Goal: Task Accomplishment & Management: Complete application form

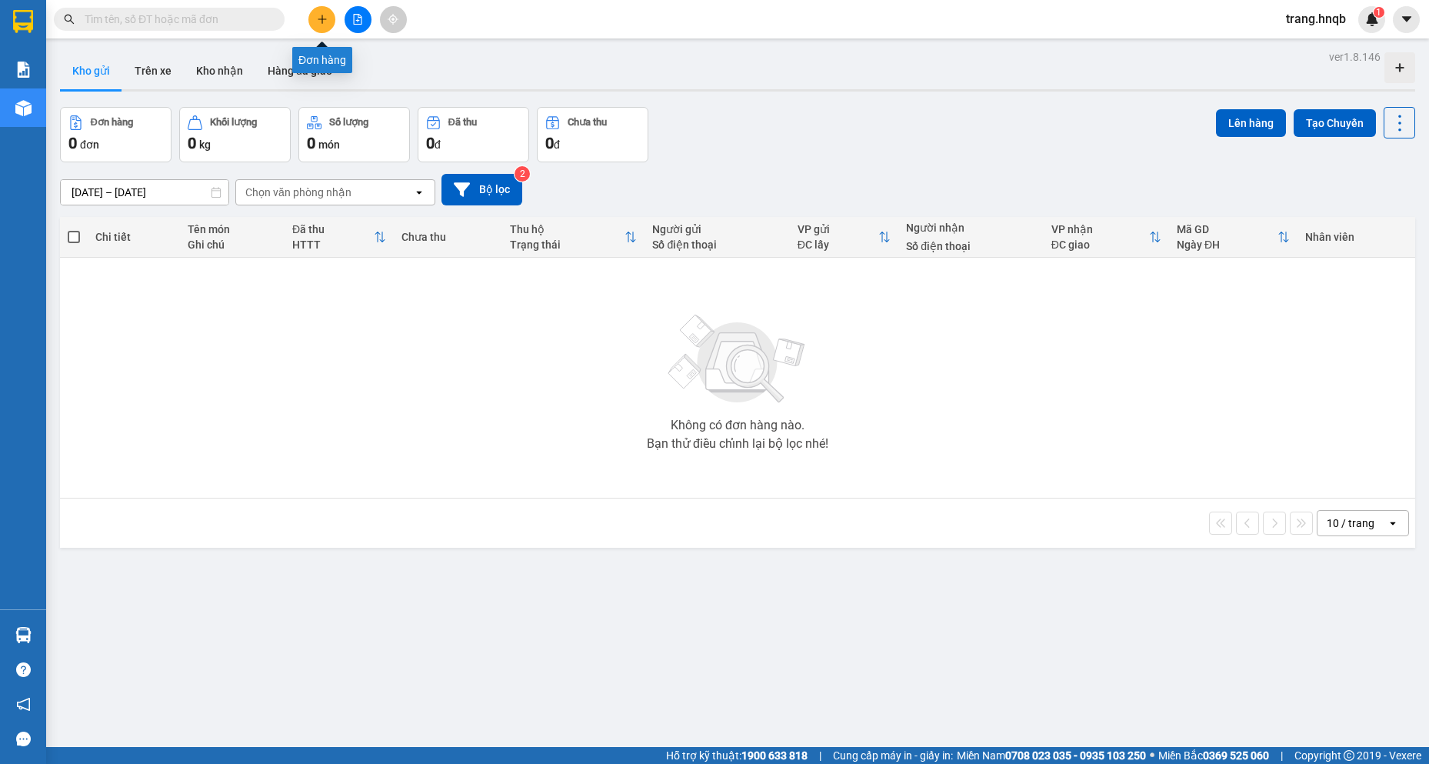
click at [328, 15] on button at bounding box center [321, 19] width 27 height 27
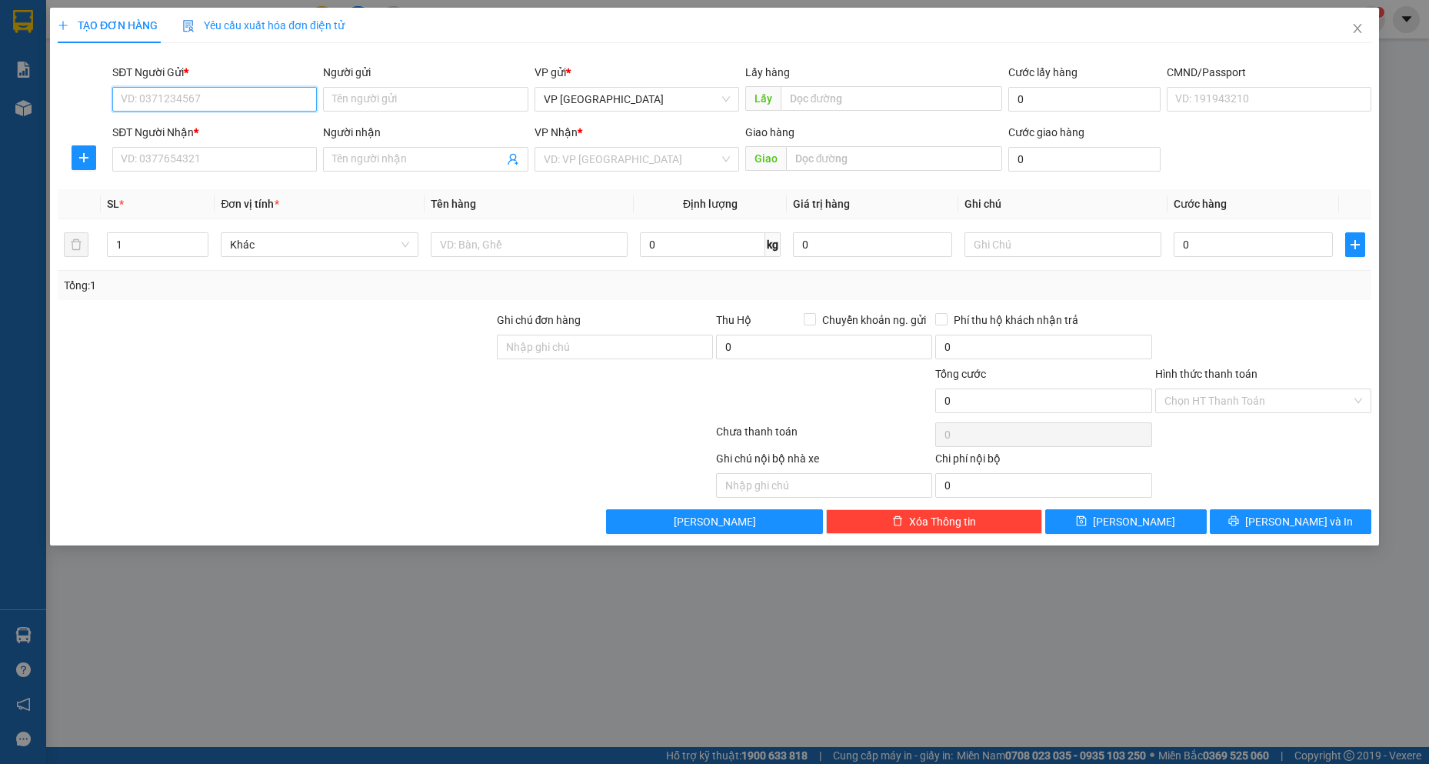
click at [194, 99] on input "SĐT Người Gửi *" at bounding box center [214, 99] width 205 height 25
type input "0355326770"
click at [385, 95] on input "Người gửi" at bounding box center [425, 99] width 205 height 25
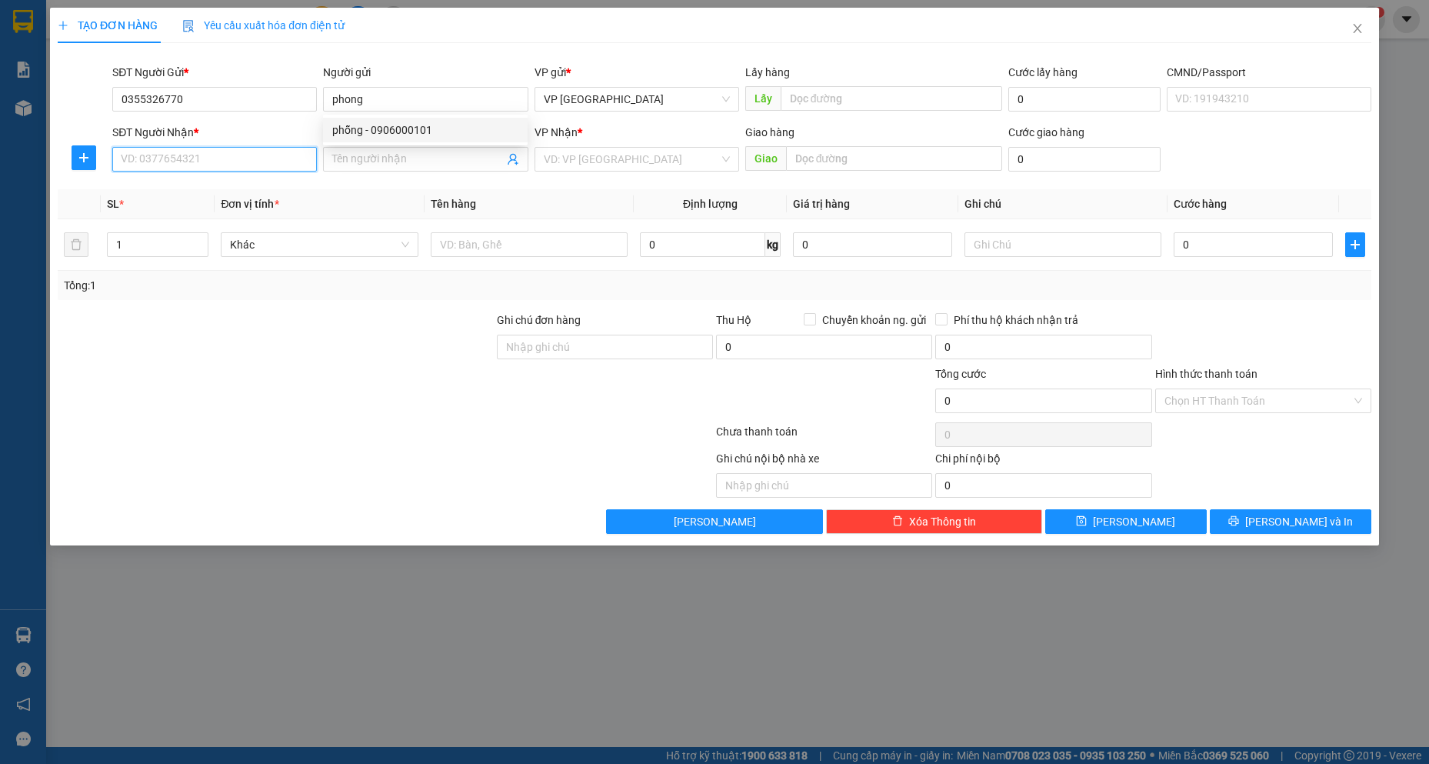
click at [232, 152] on input "SĐT Người Nhận *" at bounding box center [214, 159] width 205 height 25
click at [347, 101] on input "phong" at bounding box center [425, 99] width 205 height 25
type input "thong"
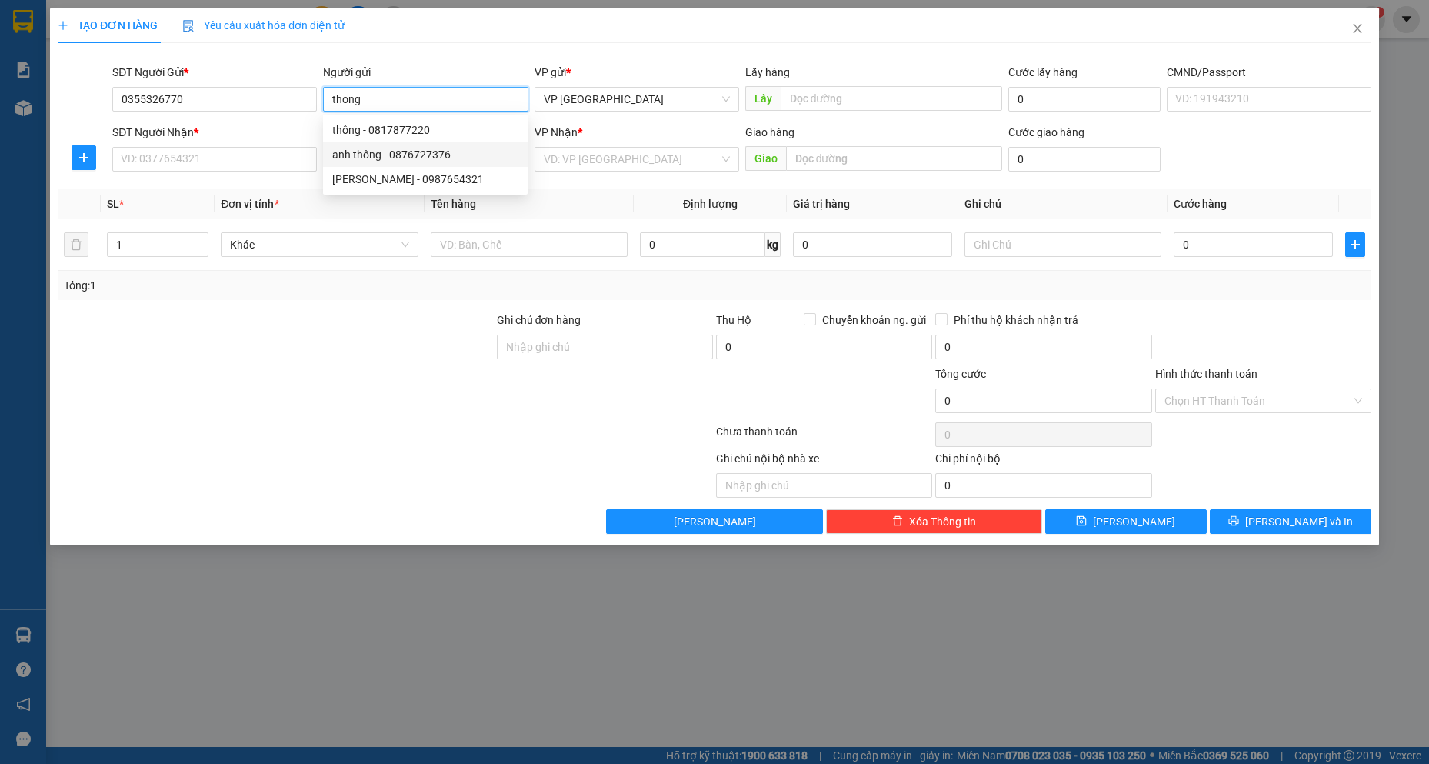
click at [378, 148] on div "anh thông - 0876727376" at bounding box center [425, 154] width 186 height 17
type input "0876727376"
type input "anh thông"
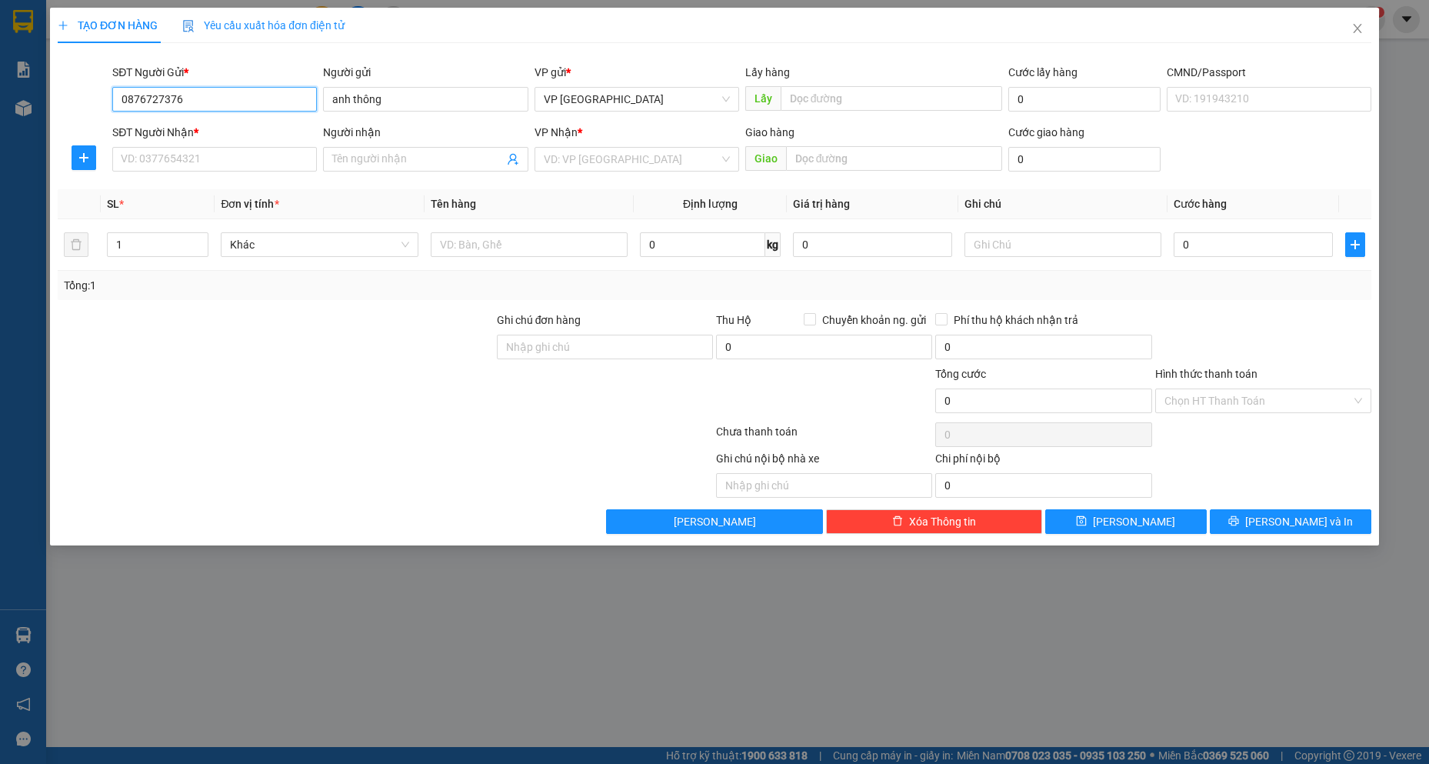
click at [231, 101] on input "0876727376" at bounding box center [214, 99] width 205 height 25
type input "0"
type input "0355326770"
click at [248, 160] on input "SĐT Người Nhận *" at bounding box center [214, 159] width 205 height 25
type input "0965133383"
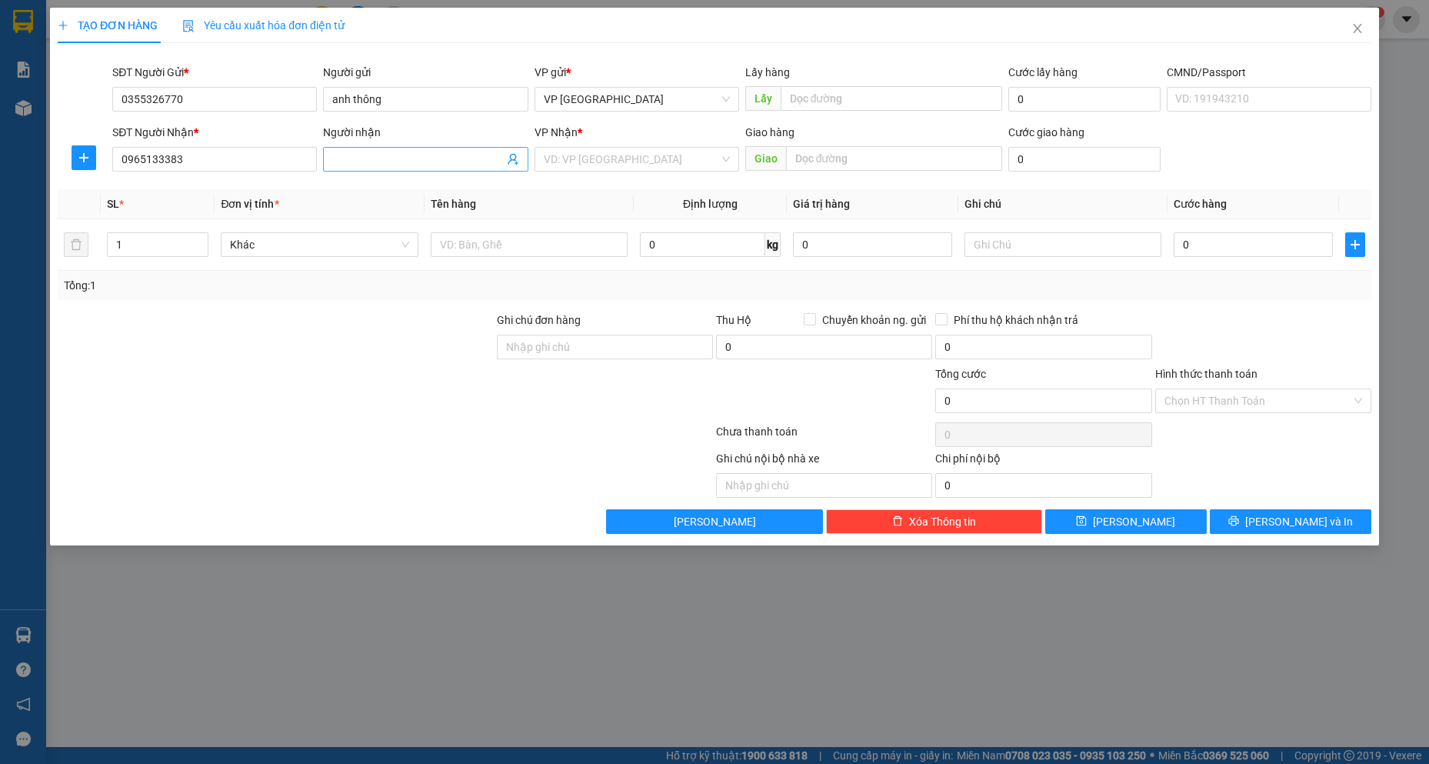
click at [421, 152] on input "Người nhận" at bounding box center [417, 159] width 171 height 17
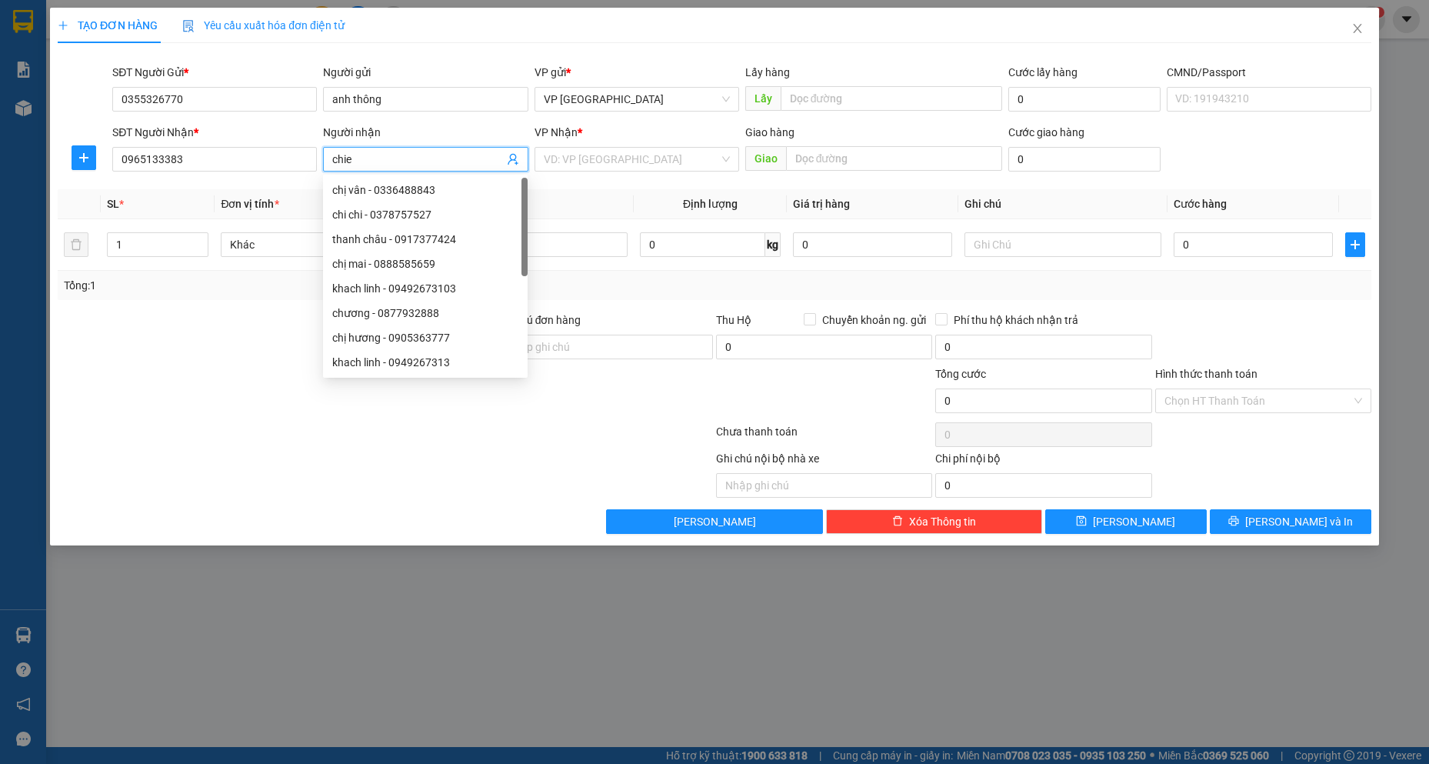
type input "chien"
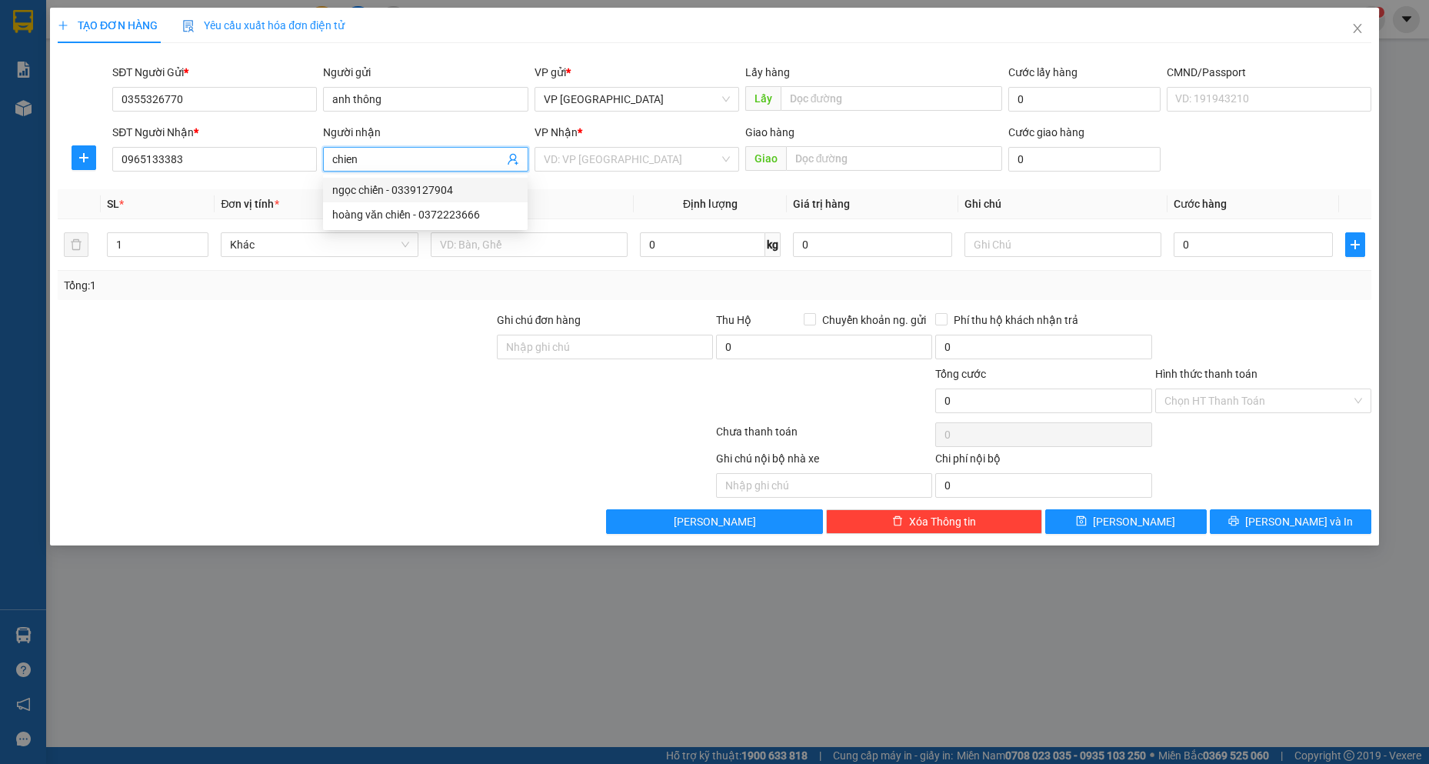
click at [380, 190] on div "ngọc chiến - 0339127904" at bounding box center [425, 189] width 186 height 17
type input "0339127904"
type input "ngọc chiến"
type input "quảng thạch"
drag, startPoint x: 357, startPoint y: 158, endPoint x: 292, endPoint y: 174, distance: 66.6
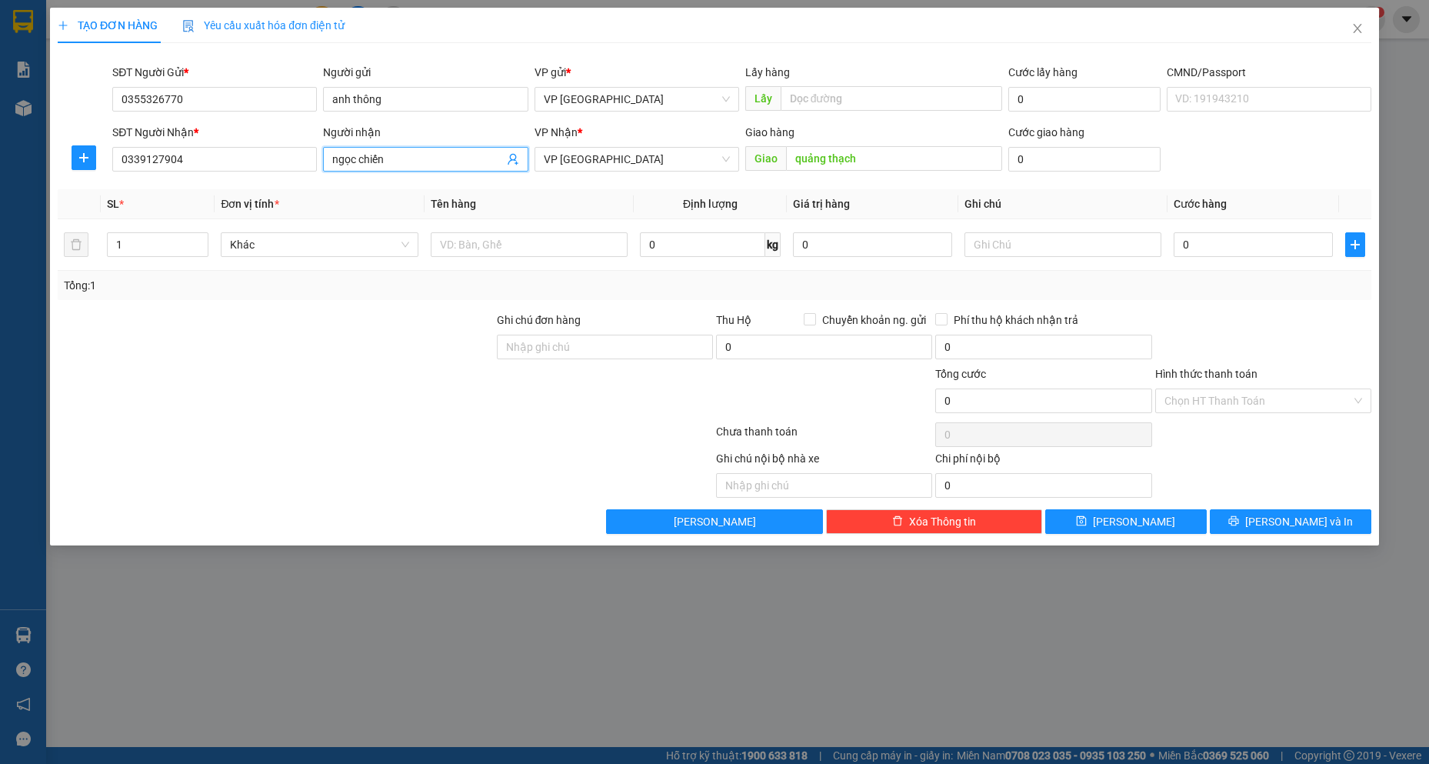
click at [292, 174] on div "SĐT Người Nhận * 0339127904 Người nhận ngọc chiến VP Nhận * VP Quảng Bình Giao …" at bounding box center [741, 151] width 1265 height 54
type input "chiến"
drag, startPoint x: 267, startPoint y: 153, endPoint x: 89, endPoint y: 175, distance: 179.0
click at [89, 175] on div "SĐT Người Nhận * 0339127904 0339127904 Người nhận chiến VP Nhận * VP Quảng Bình…" at bounding box center [714, 151] width 1316 height 54
click at [679, 165] on span "VP [GEOGRAPHIC_DATA]" at bounding box center [637, 159] width 186 height 23
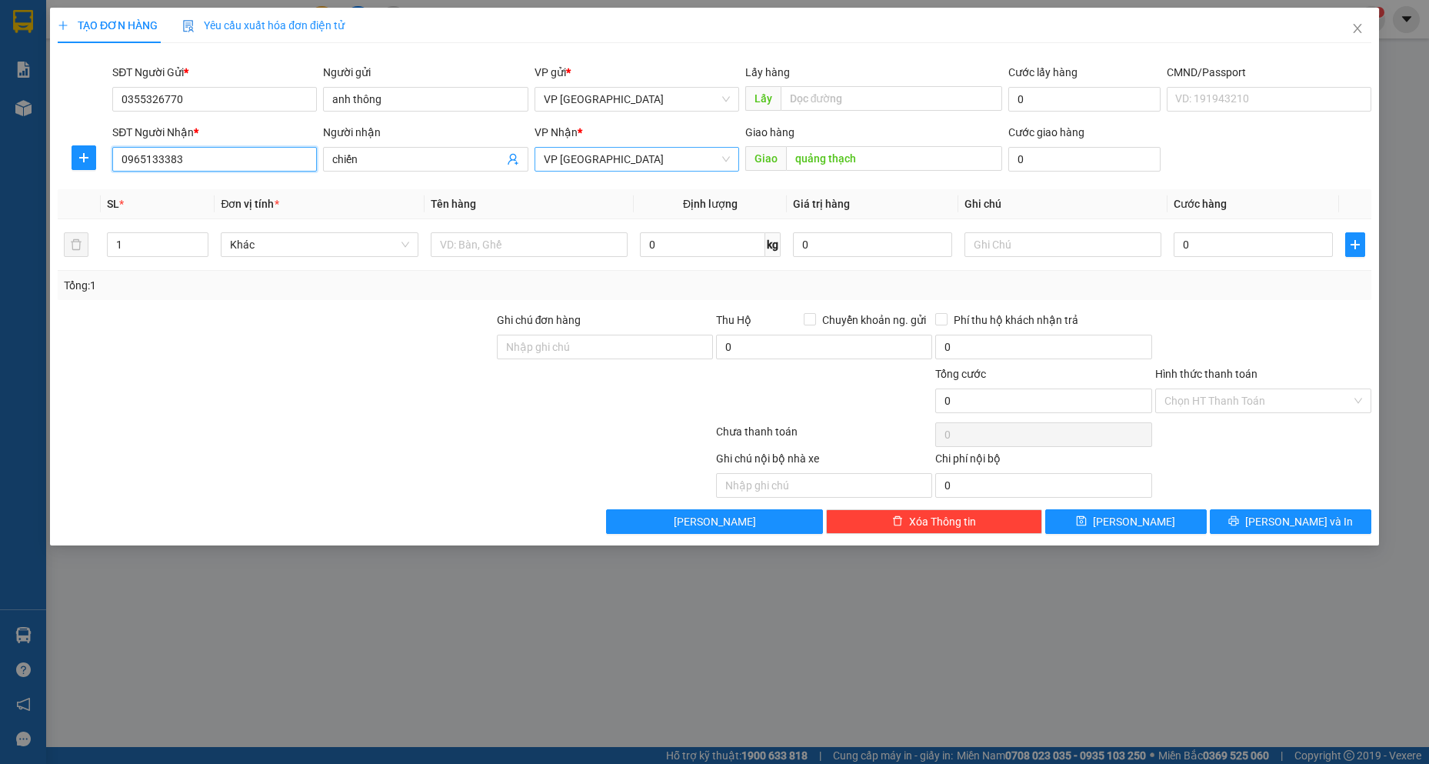
type input "0965133383"
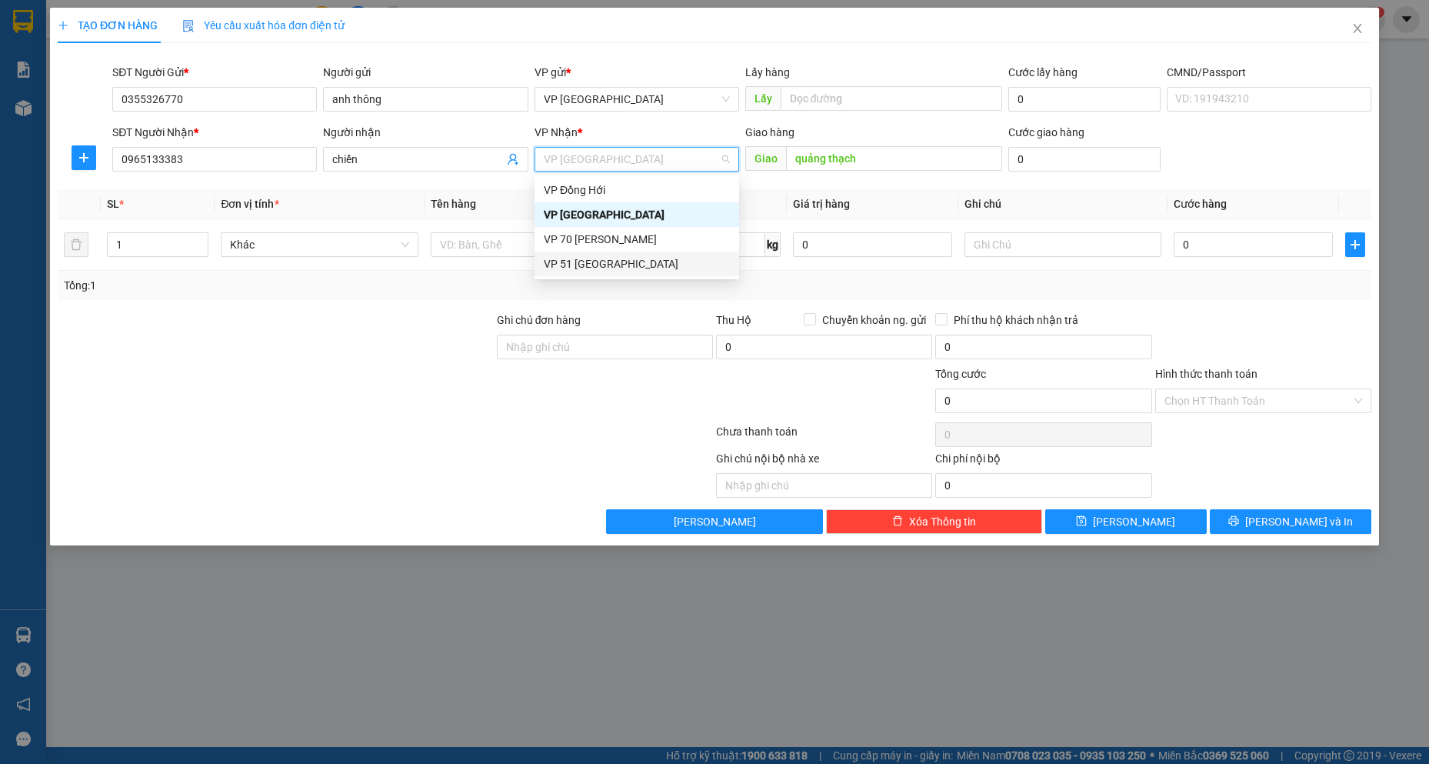
click at [646, 264] on div "VP 51 [GEOGRAPHIC_DATA]" at bounding box center [637, 263] width 186 height 17
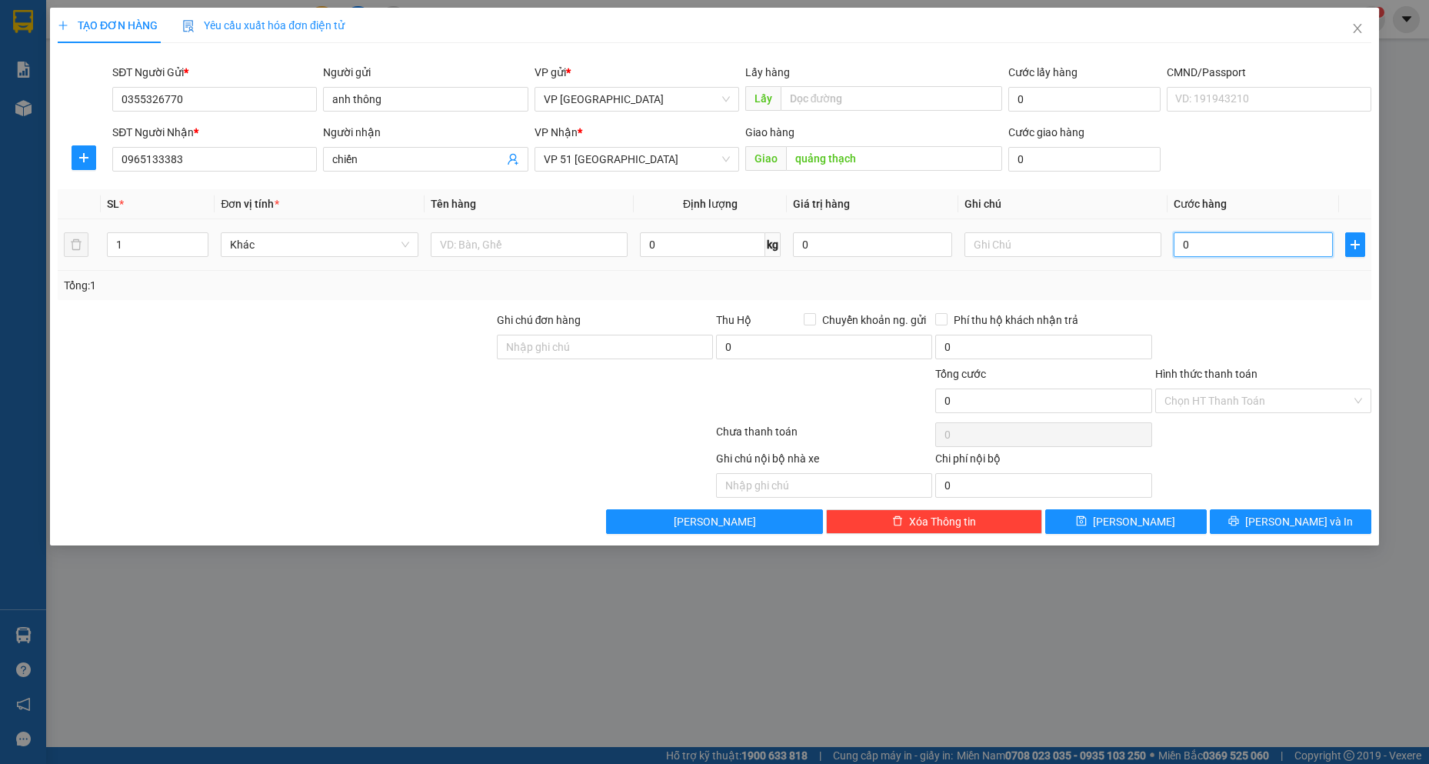
click at [1222, 242] on input "0" at bounding box center [1252, 244] width 159 height 25
type input "1"
type input "10"
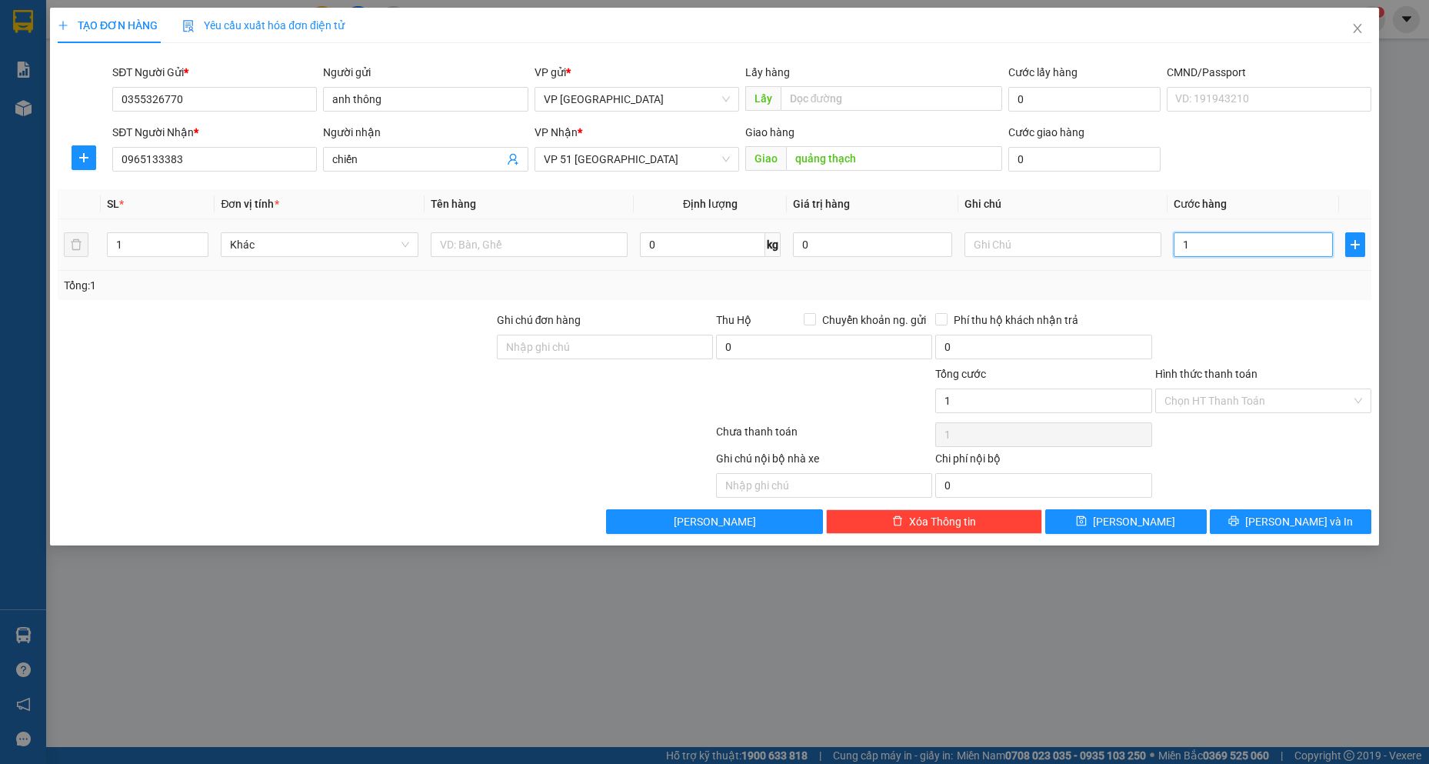
type input "10"
type input "100"
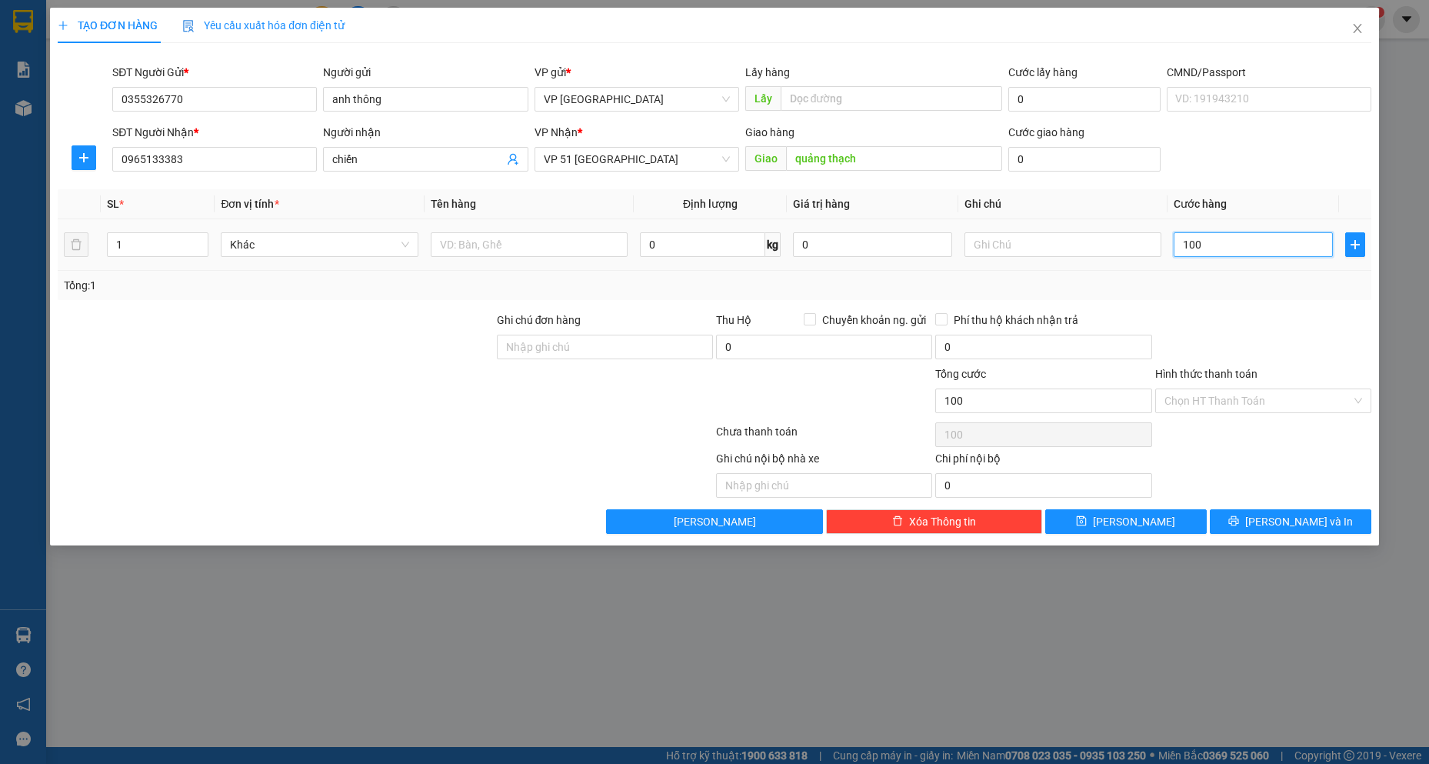
type input "1.000"
type input "10.000"
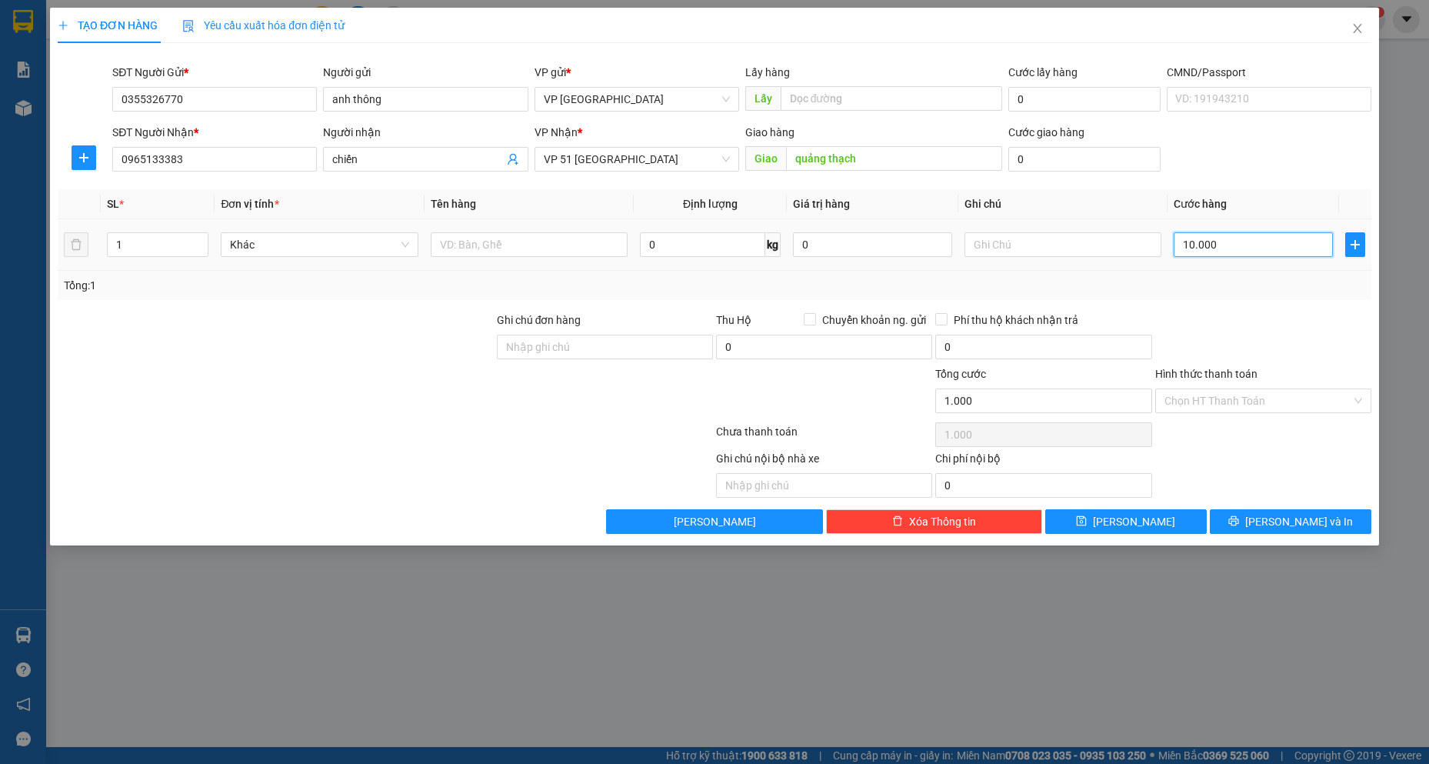
type input "10.000"
type input "100.000"
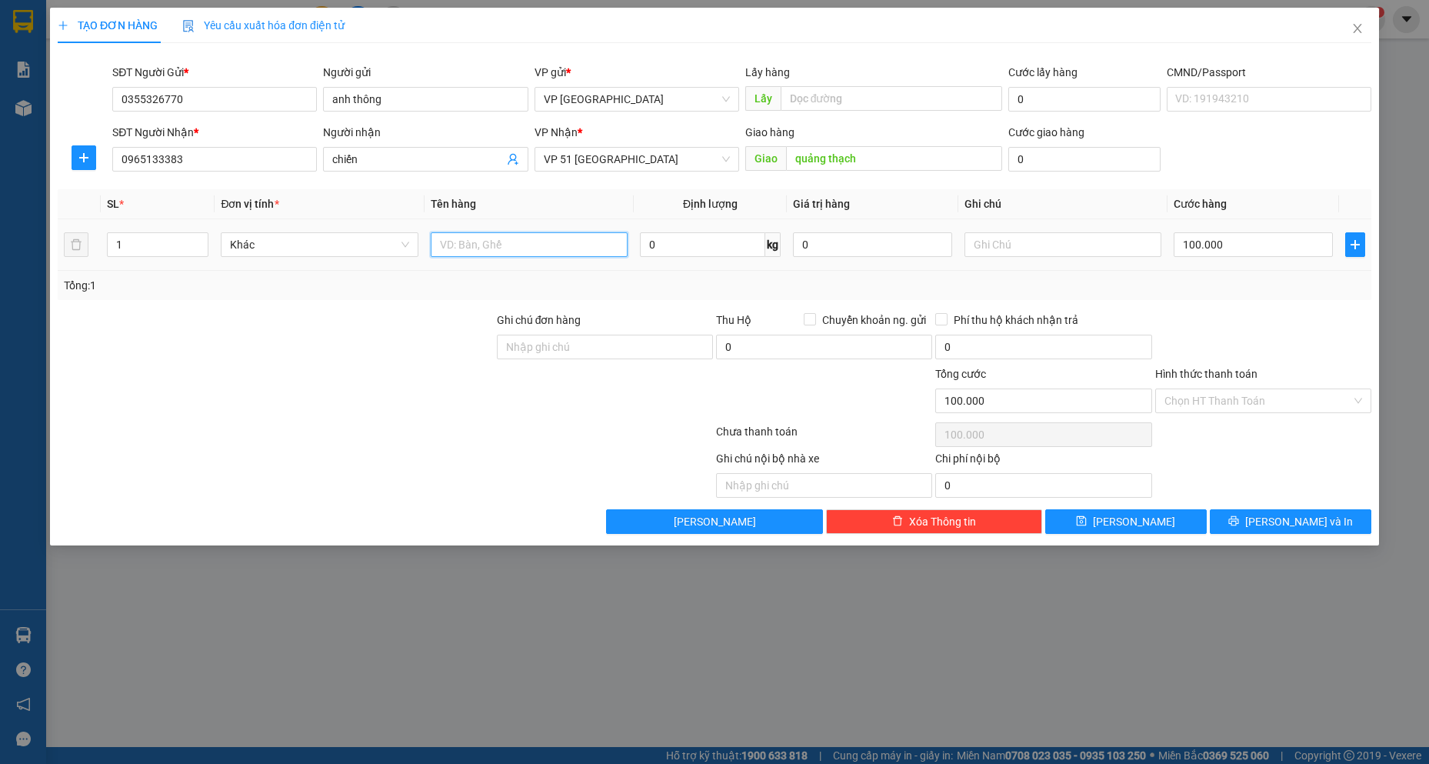
click at [539, 246] on input "text" at bounding box center [530, 244] width 198 height 25
type input "may bom khi"
click at [1074, 242] on input "text" at bounding box center [1063, 244] width 198 height 25
type input "thu ho 170000"
click at [664, 353] on input "Ghi chú đơn hàng" at bounding box center [605, 346] width 216 height 25
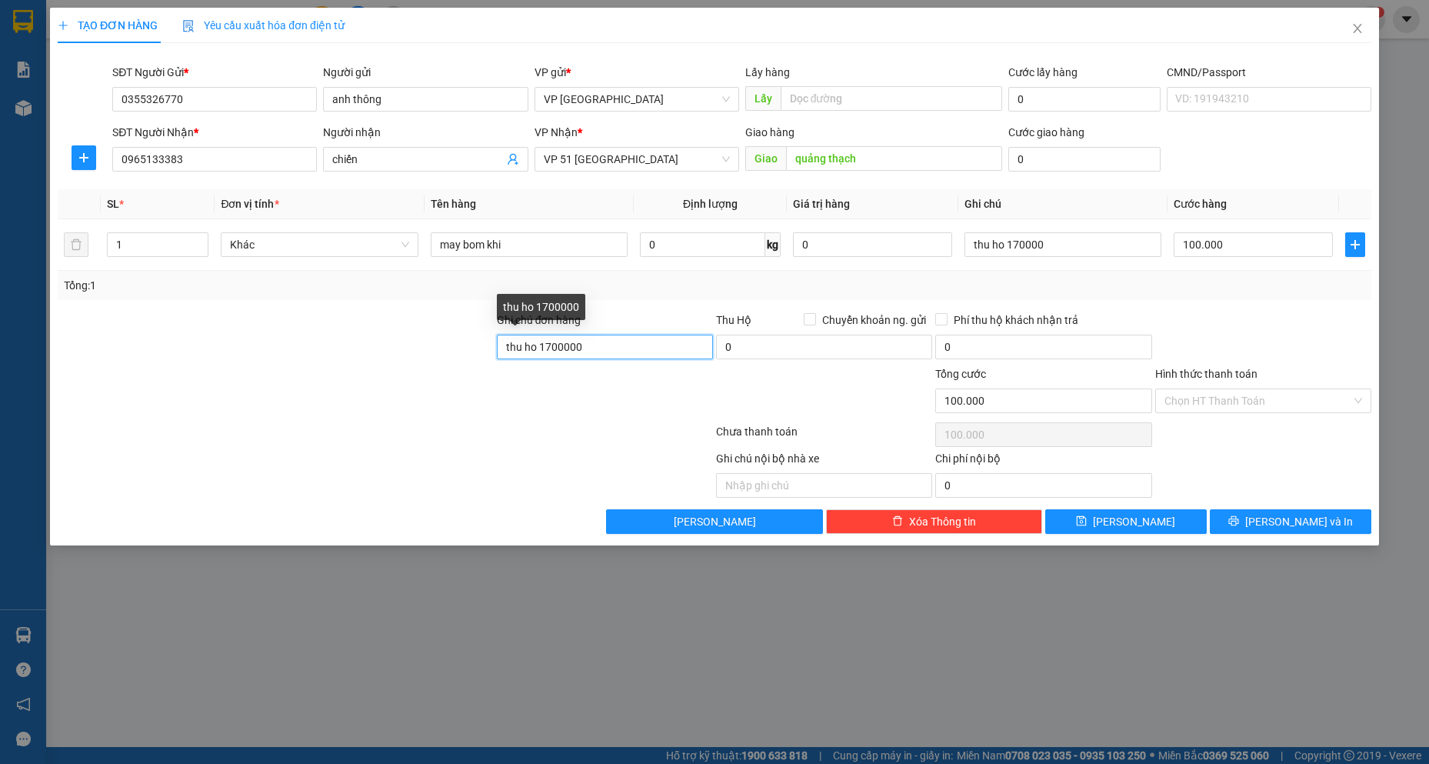
click at [562, 351] on input "thu ho 1700000" at bounding box center [605, 346] width 216 height 25
type input "thu ho 1700000"
click at [1008, 348] on input "0" at bounding box center [1043, 346] width 216 height 25
click at [880, 346] on input "0" at bounding box center [824, 346] width 216 height 25
drag, startPoint x: 503, startPoint y: 346, endPoint x: 584, endPoint y: 348, distance: 81.5
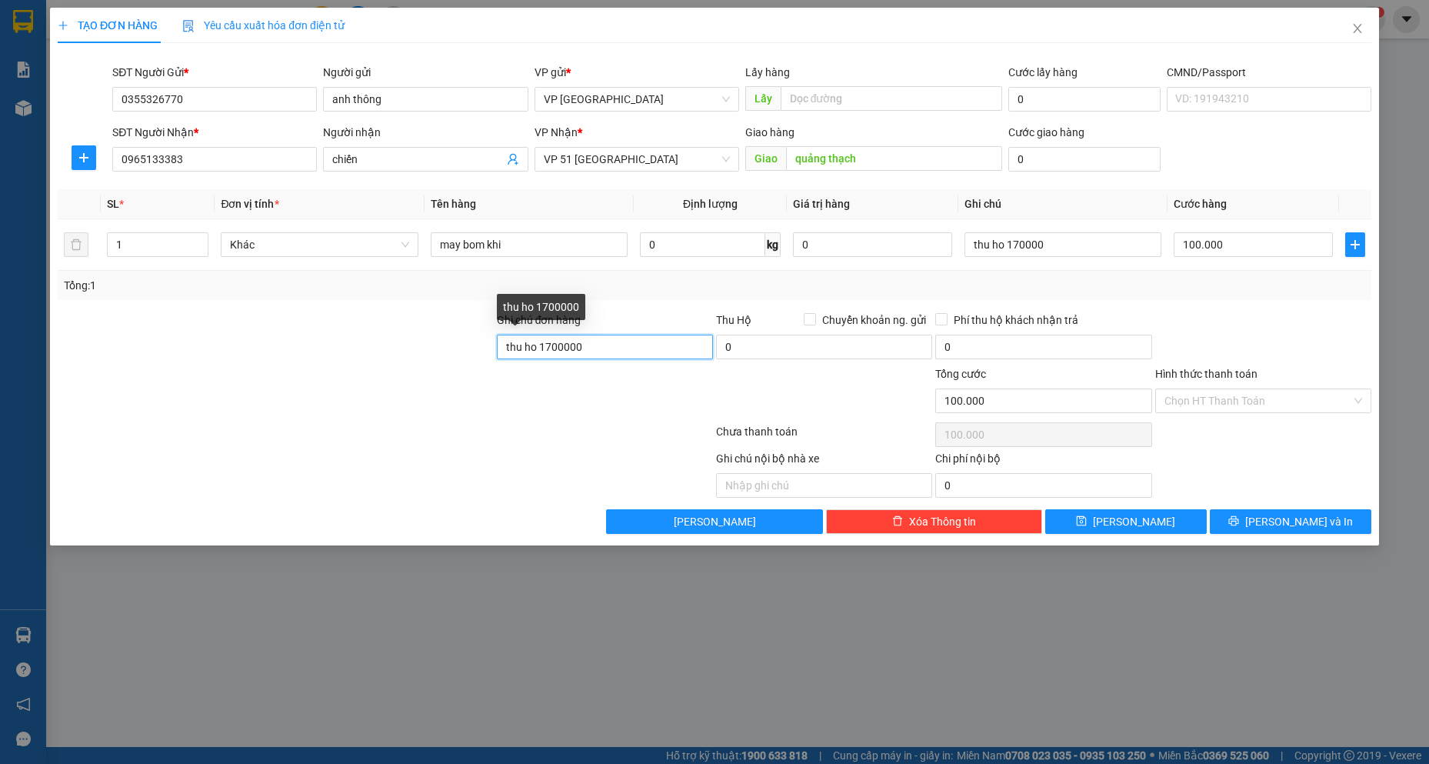
click at [584, 348] on input "thu ho 1700000" at bounding box center [605, 346] width 216 height 25
paste input "text"
type input "0"
click at [651, 354] on input "thu ho 1700000" at bounding box center [605, 346] width 216 height 25
type input "t"
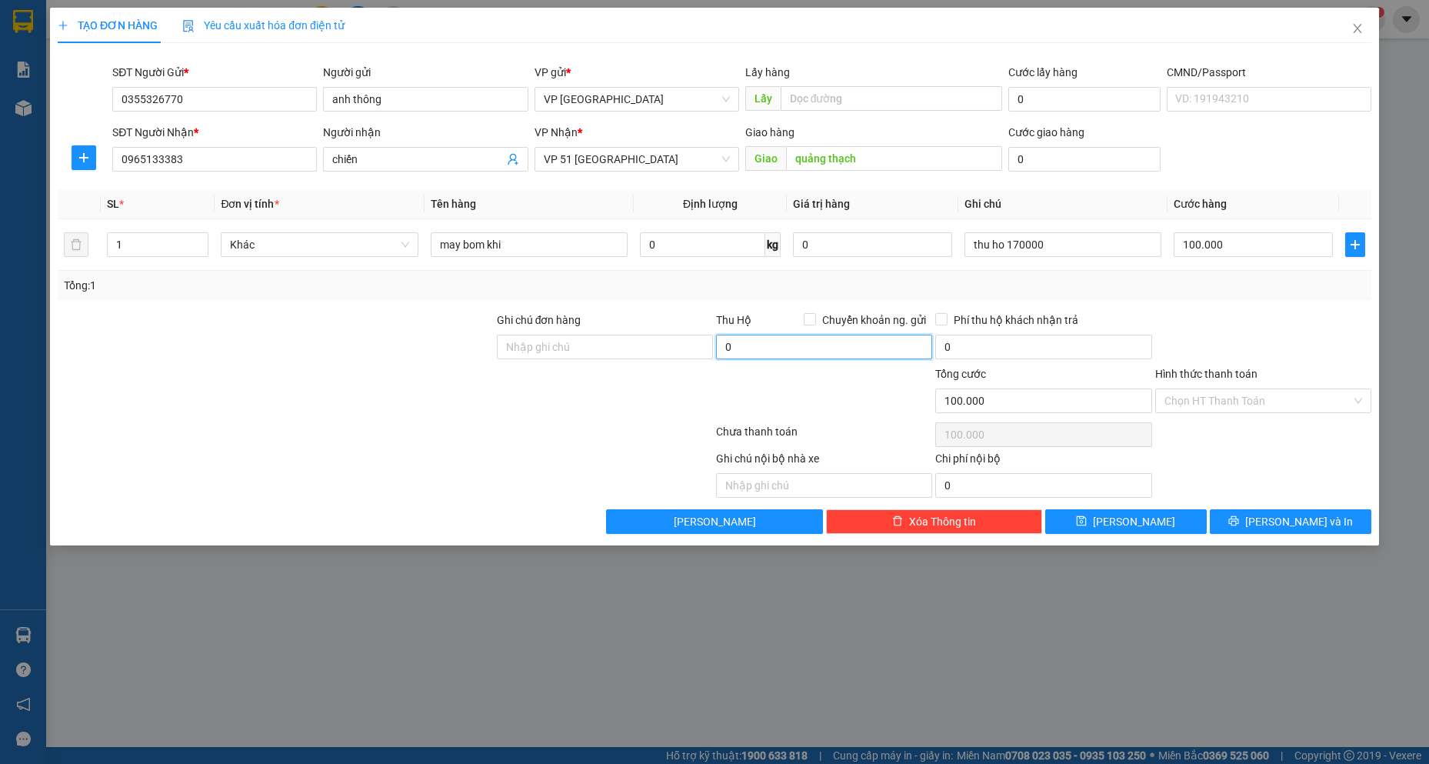
paste input "text"
click at [781, 347] on input "0" at bounding box center [824, 346] width 216 height 25
type input "1.700.000"
click at [652, 353] on input "Ghi chú đơn hàng" at bounding box center [605, 346] width 216 height 25
type input "thu ho"
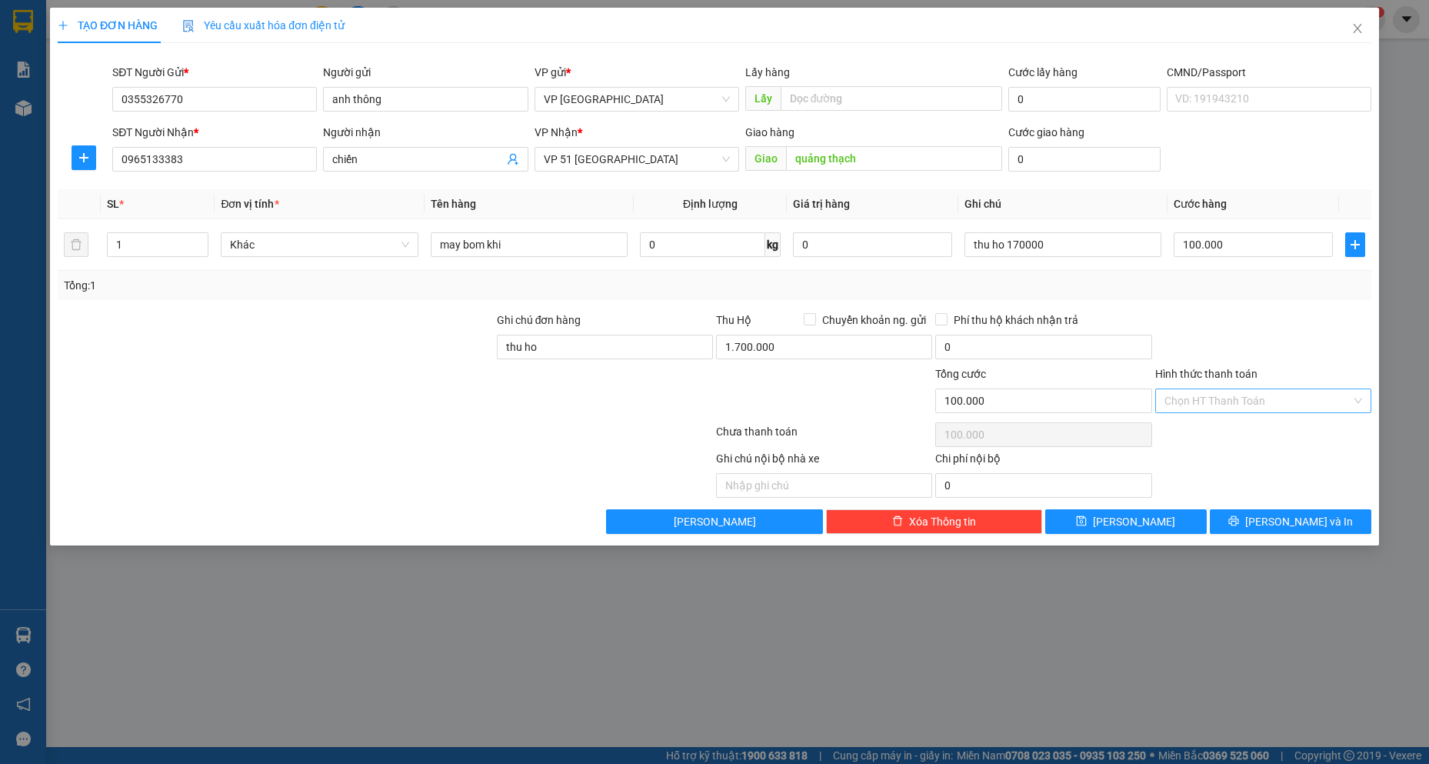
click at [1230, 394] on input "Hình thức thanh toán" at bounding box center [1257, 400] width 187 height 23
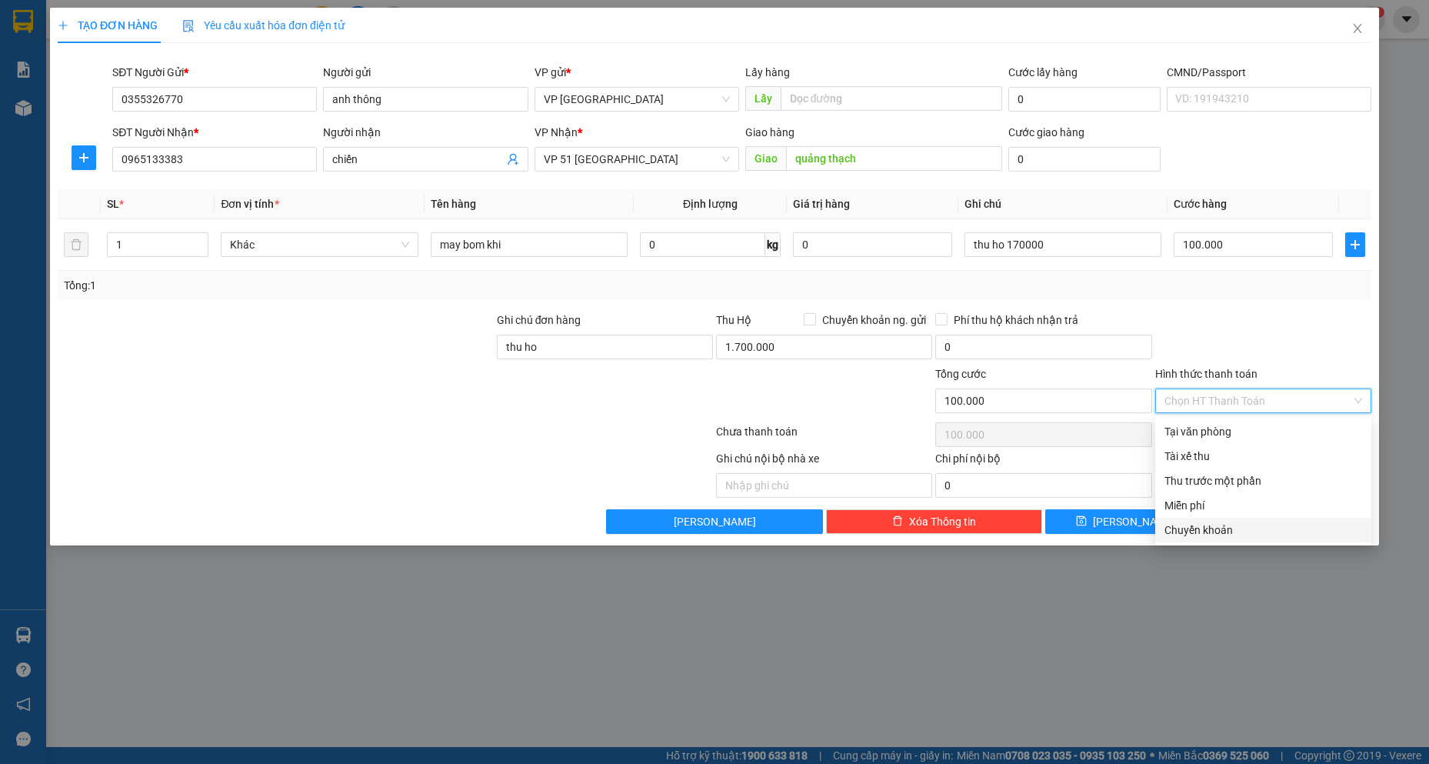
click at [1219, 527] on div "Chuyển khoản" at bounding box center [1263, 529] width 198 height 17
type input "0"
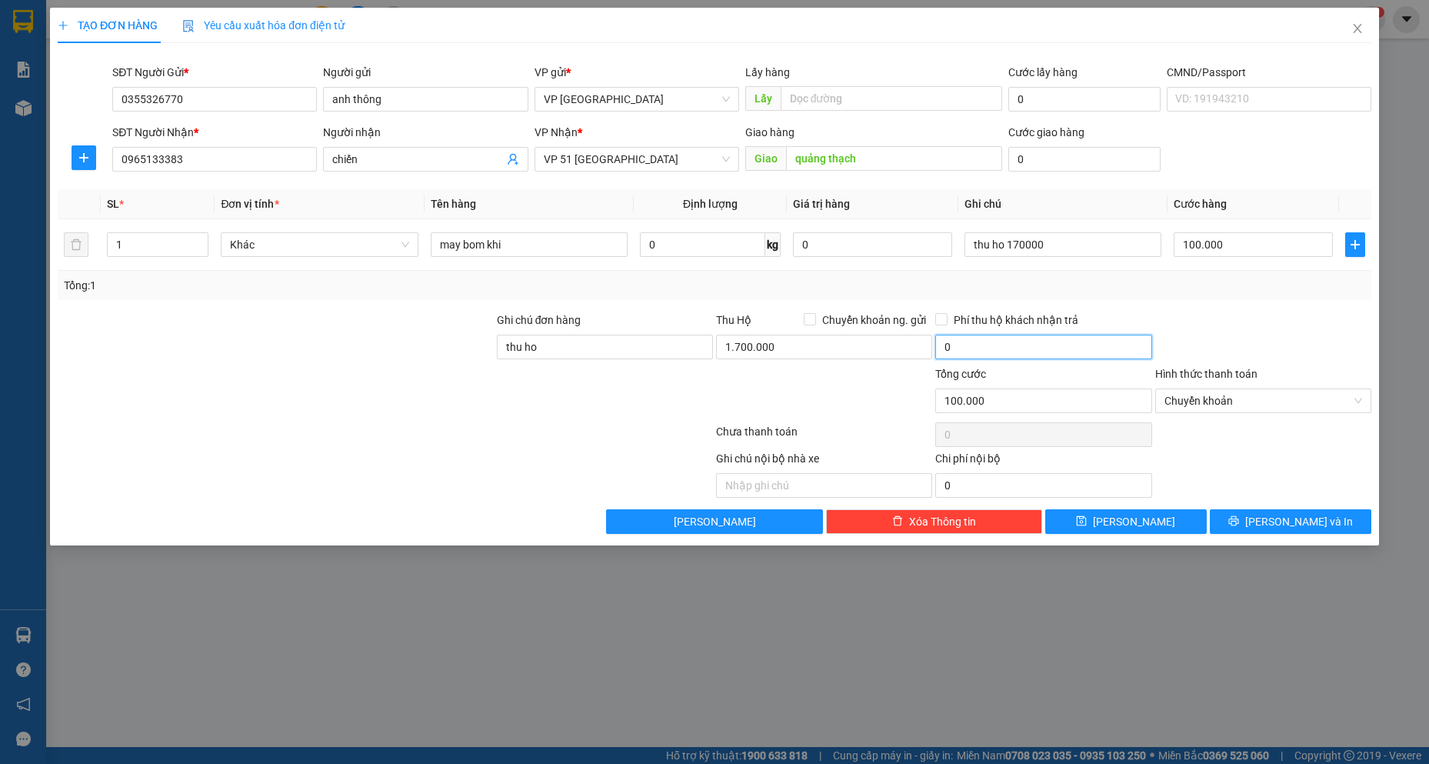
click at [1065, 351] on input "0" at bounding box center [1043, 346] width 216 height 25
type input "1.700.000"
click at [1316, 514] on span "[PERSON_NAME] và In" at bounding box center [1299, 521] width 108 height 17
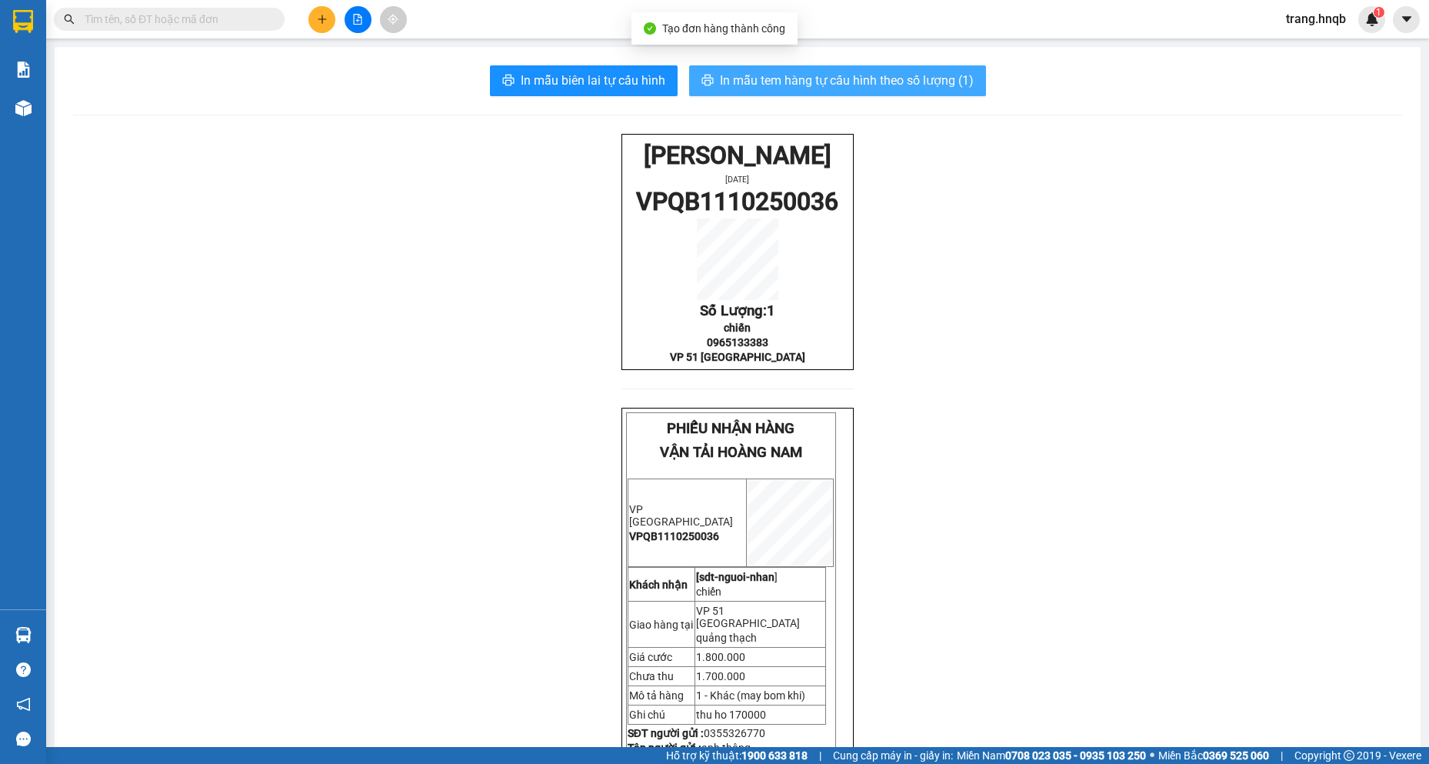
click at [750, 73] on span "In mẫu tem hàng tự cấu hình theo số lượng (1)" at bounding box center [847, 80] width 254 height 19
click at [858, 84] on span "In mẫu tem hàng tự cấu hình theo số lượng (1)" at bounding box center [847, 80] width 254 height 19
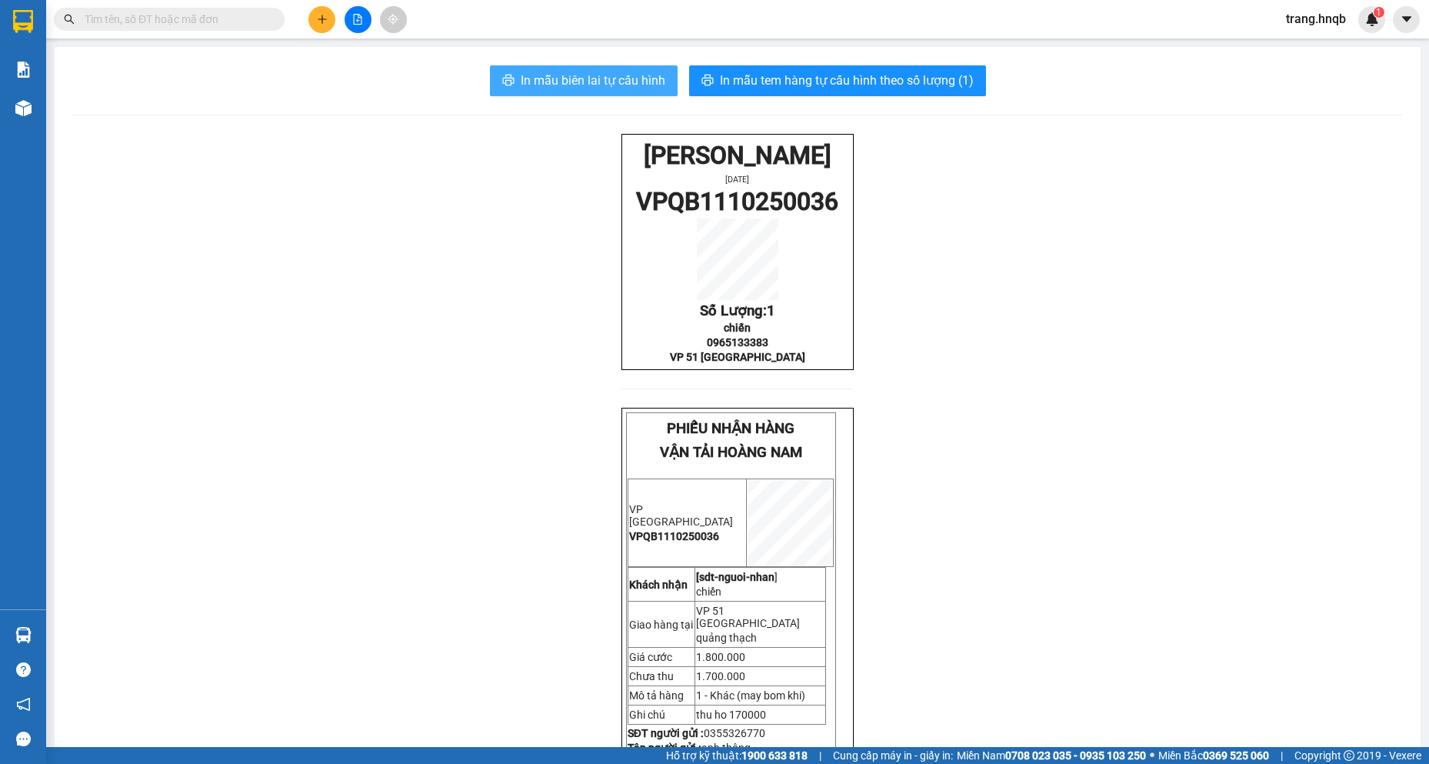
click at [555, 74] on span "In mẫu biên lai tự cấu hình" at bounding box center [593, 80] width 145 height 19
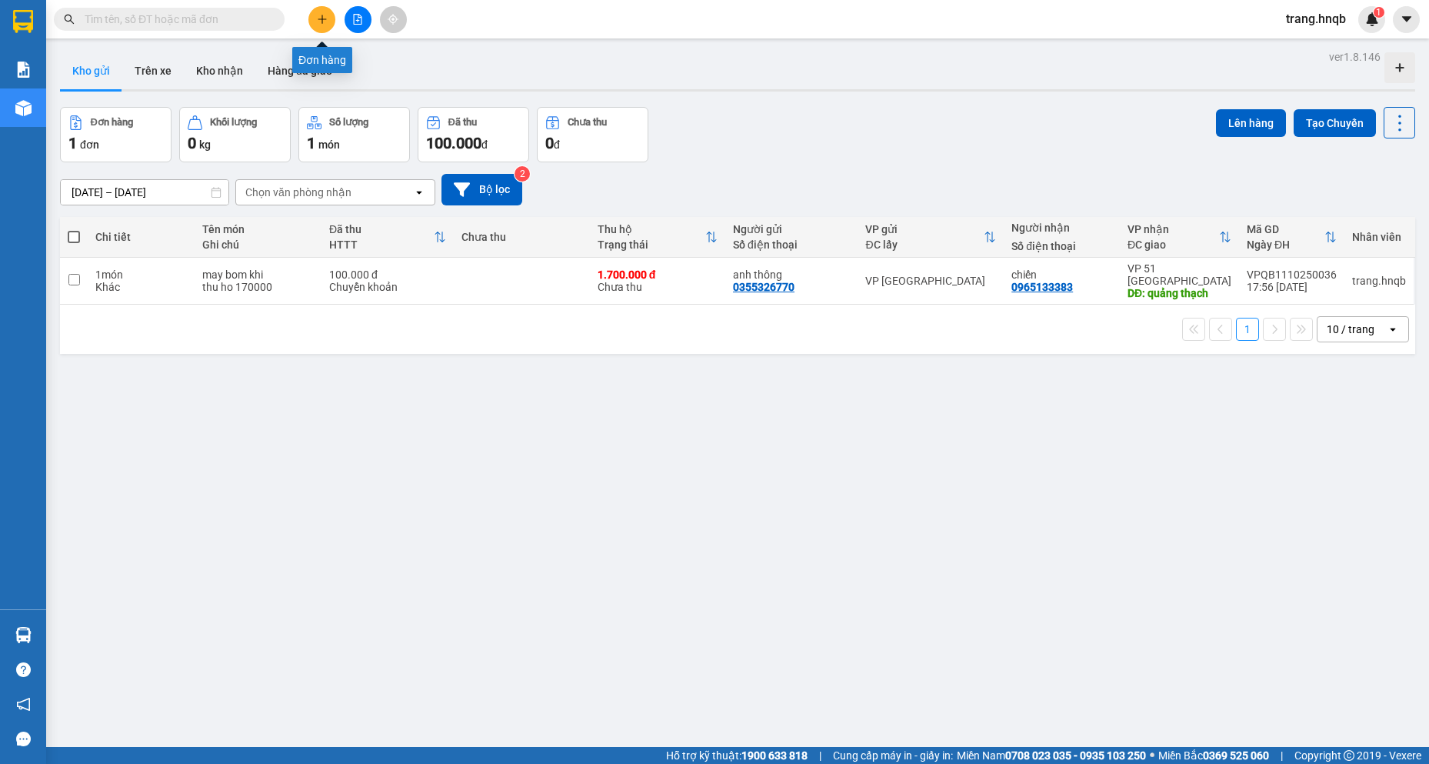
click at [320, 22] on icon "plus" at bounding box center [322, 19] width 11 height 11
click at [81, 78] on button "Kho gửi" at bounding box center [91, 70] width 62 height 37
click at [1233, 126] on button "Lên hàng" at bounding box center [1251, 123] width 70 height 28
